Goal: Find specific page/section: Find specific page/section

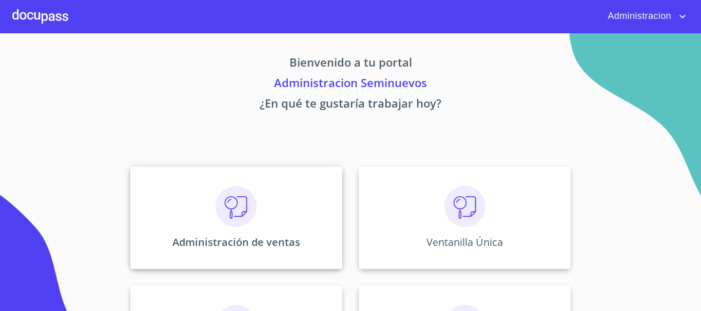
click at [178, 190] on div "Administración de ventas" at bounding box center [236, 218] width 212 height 103
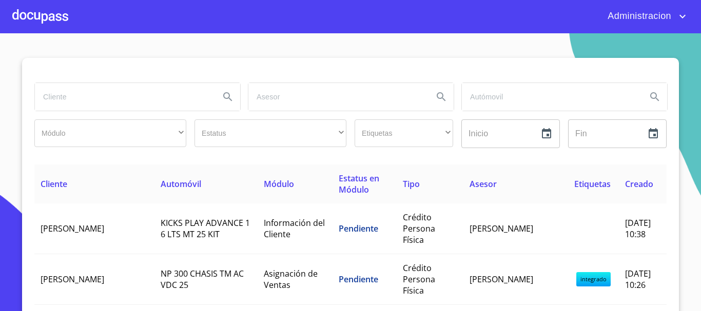
click at [126, 98] on input "search" at bounding box center [123, 97] width 176 height 28
click at [227, 95] on icon "Search" at bounding box center [228, 97] width 12 height 12
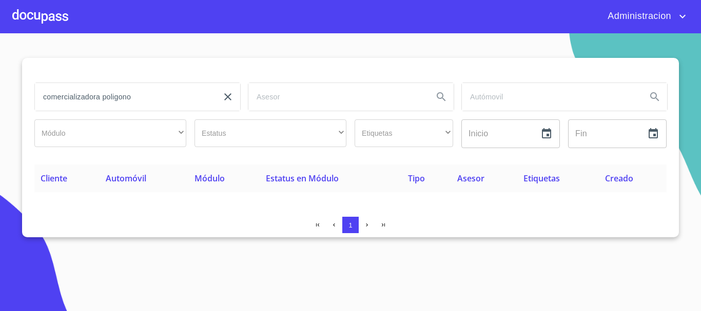
click at [150, 101] on input "comercializadora poligono" at bounding box center [123, 97] width 176 height 28
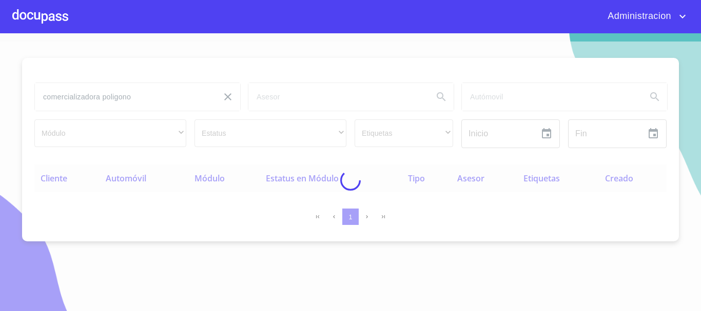
click at [128, 98] on div at bounding box center [350, 181] width 701 height 278
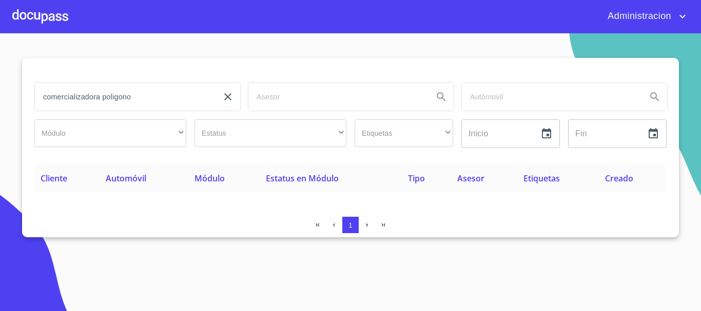
drag, startPoint x: 155, startPoint y: 101, endPoint x: 0, endPoint y: 68, distance: 158.3
click at [0, 68] on section "comercializadora poligono Módulo ​ ​ Estatus ​ ​ Etiquetas ​ ​ Inicio ​ Fin ​ C…" at bounding box center [350, 172] width 701 height 278
type input "poligonoaaaaaaaaa0"
